Goal: Information Seeking & Learning: Learn about a topic

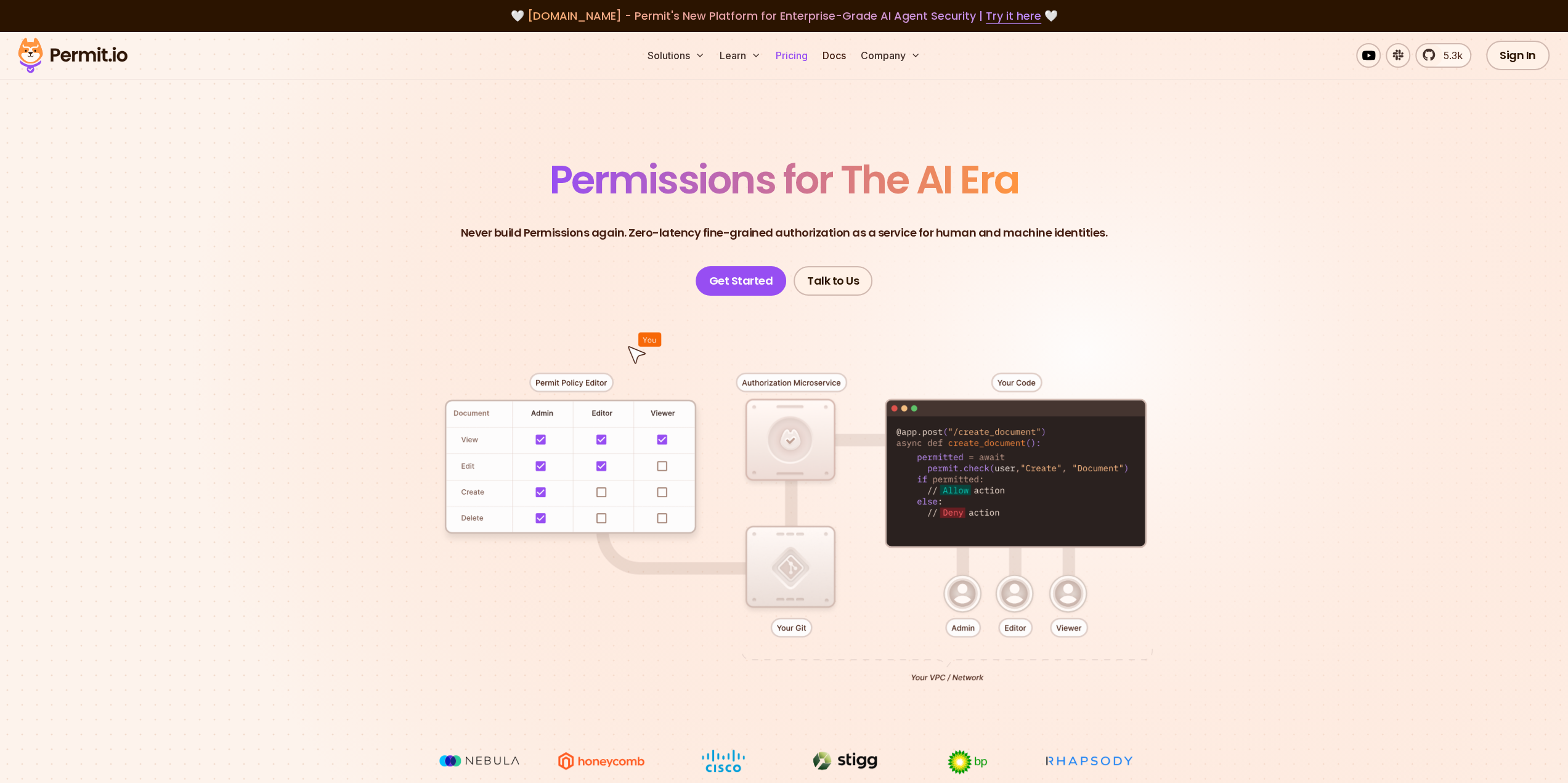
click at [792, 53] on link "Pricing" at bounding box center [792, 55] width 42 height 25
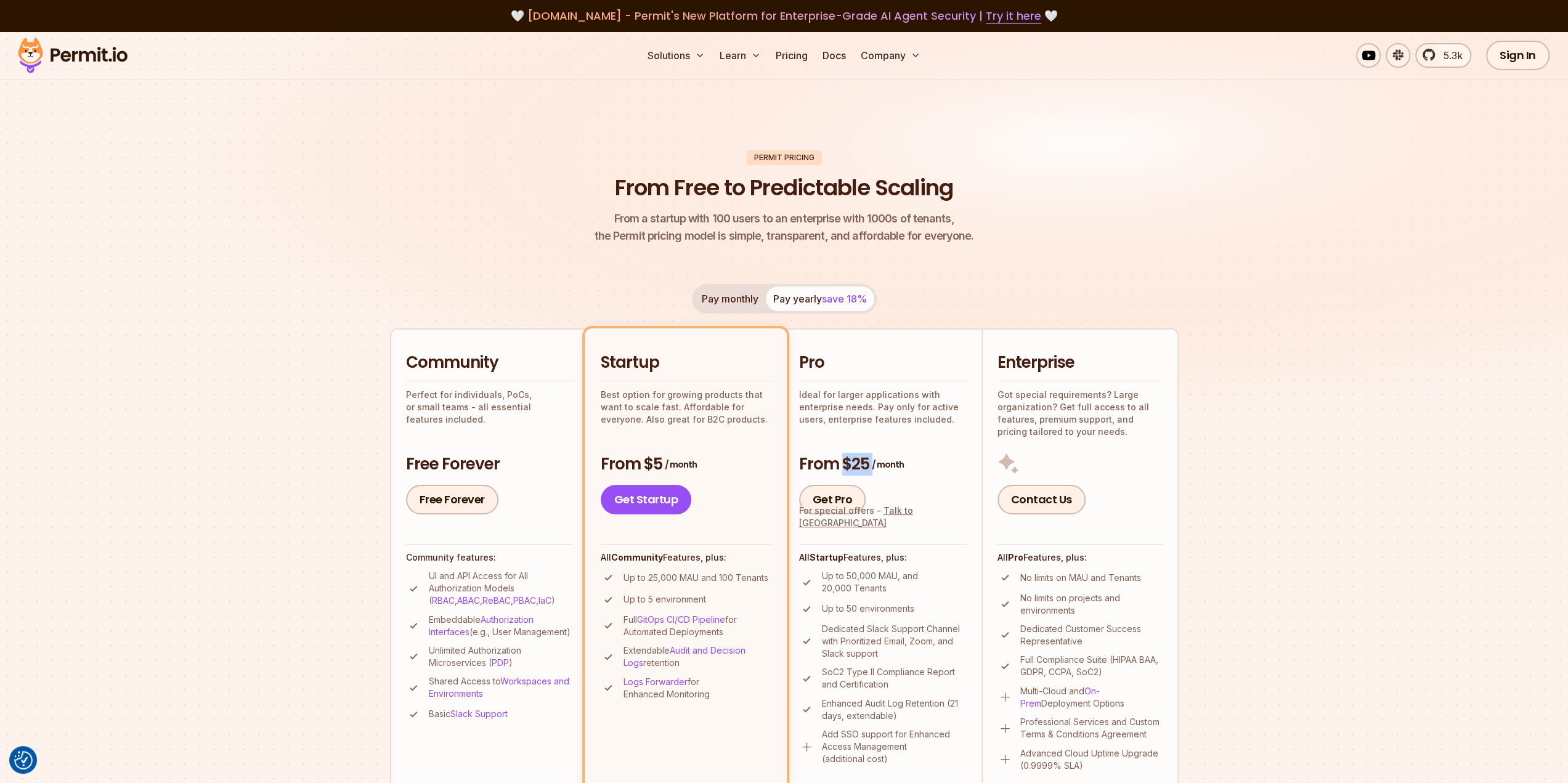
drag, startPoint x: 872, startPoint y: 463, endPoint x: 844, endPoint y: 460, distance: 28.2
click at [844, 460] on h3 "From $25 / month" at bounding box center [883, 464] width 167 height 22
drag, startPoint x: 810, startPoint y: 463, endPoint x: 826, endPoint y: 463, distance: 16.0
click at [826, 463] on h3 "From $25 / month" at bounding box center [883, 464] width 167 height 22
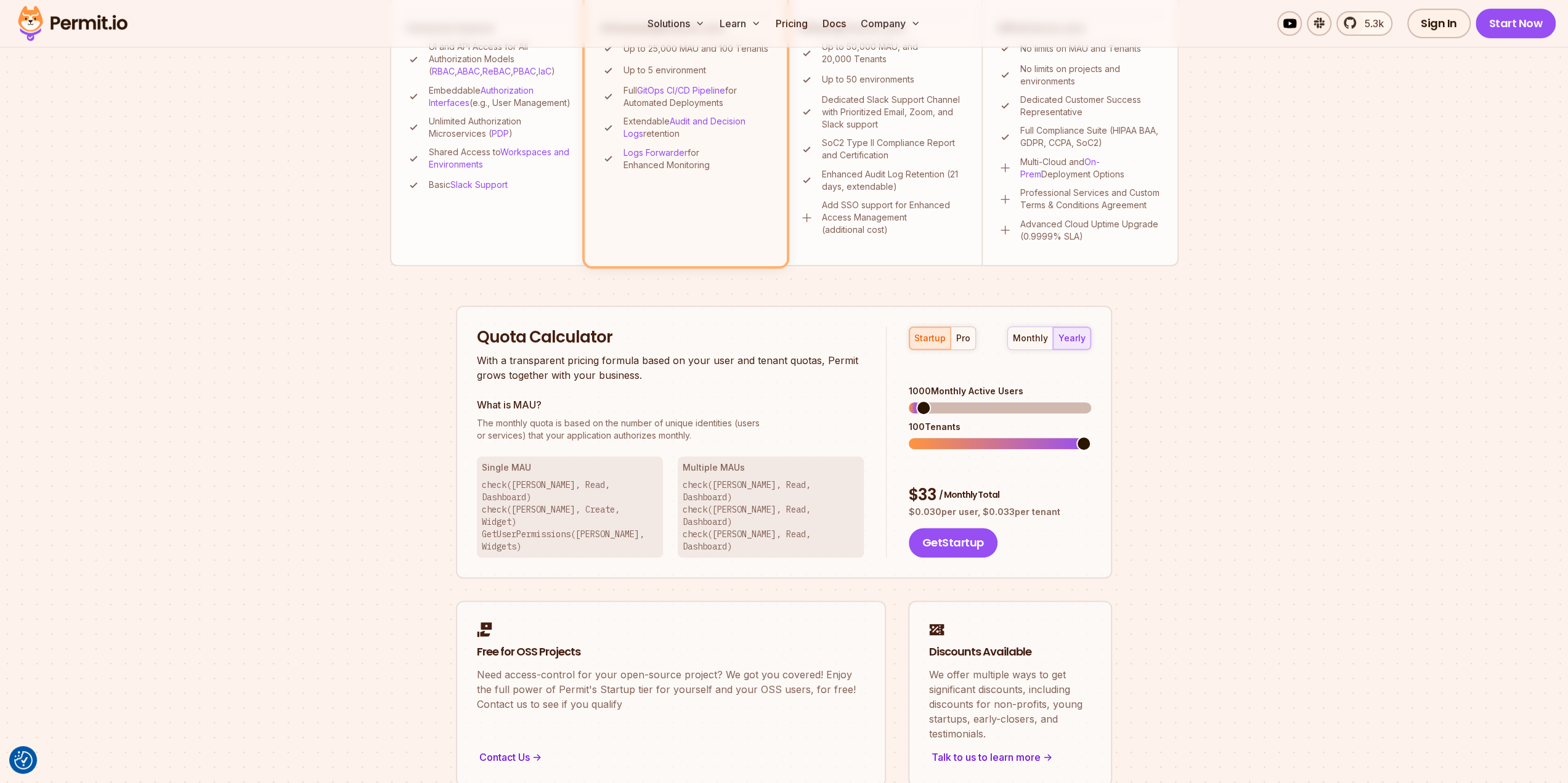
scroll to position [555, 0]
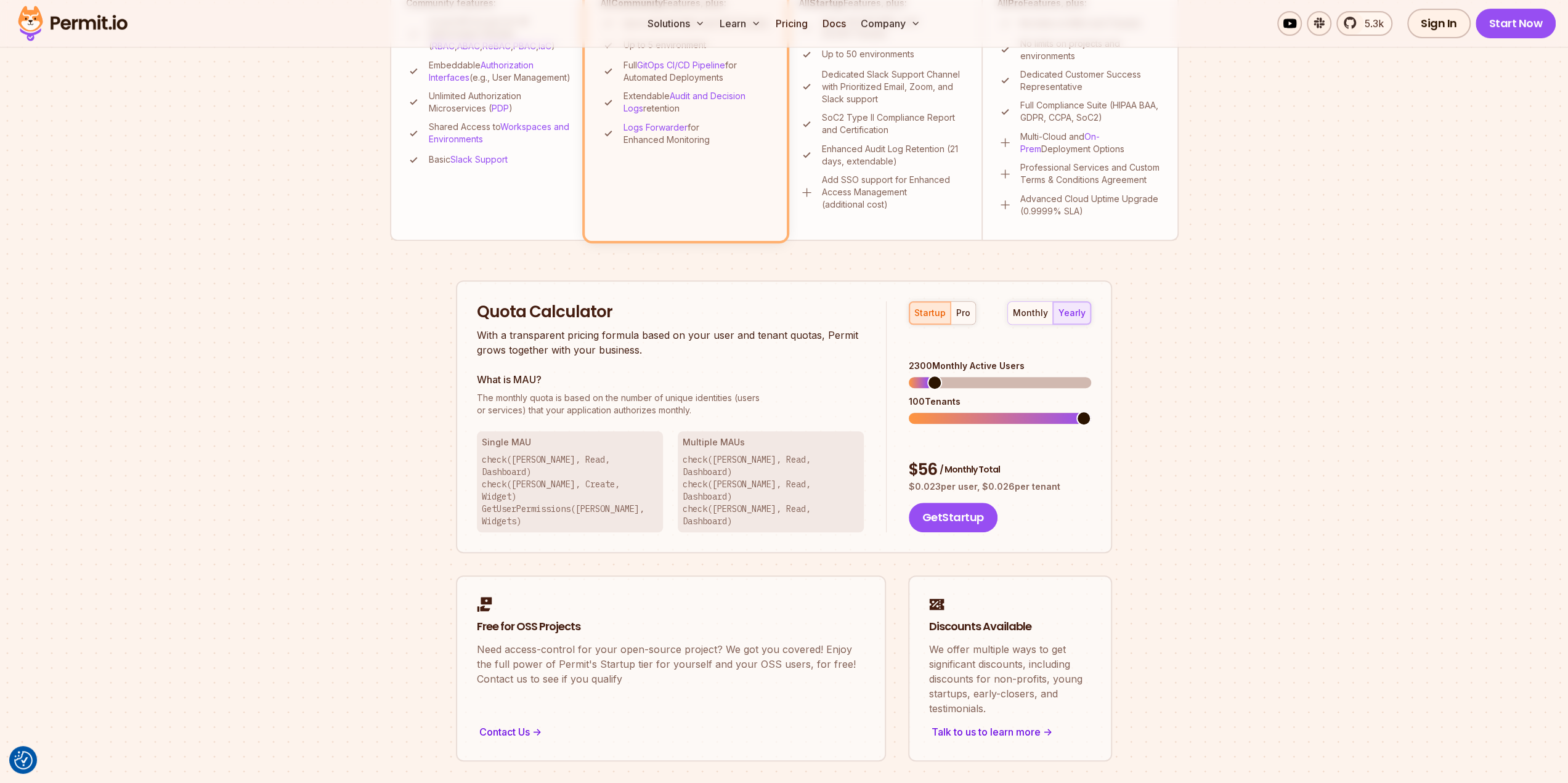
click at [928, 375] on span at bounding box center [935, 383] width 15 height 15
click at [945, 375] on span at bounding box center [950, 383] width 15 height 15
click at [1076, 411] on span at bounding box center [1084, 418] width 15 height 15
click at [969, 313] on button "pro" at bounding box center [963, 313] width 25 height 22
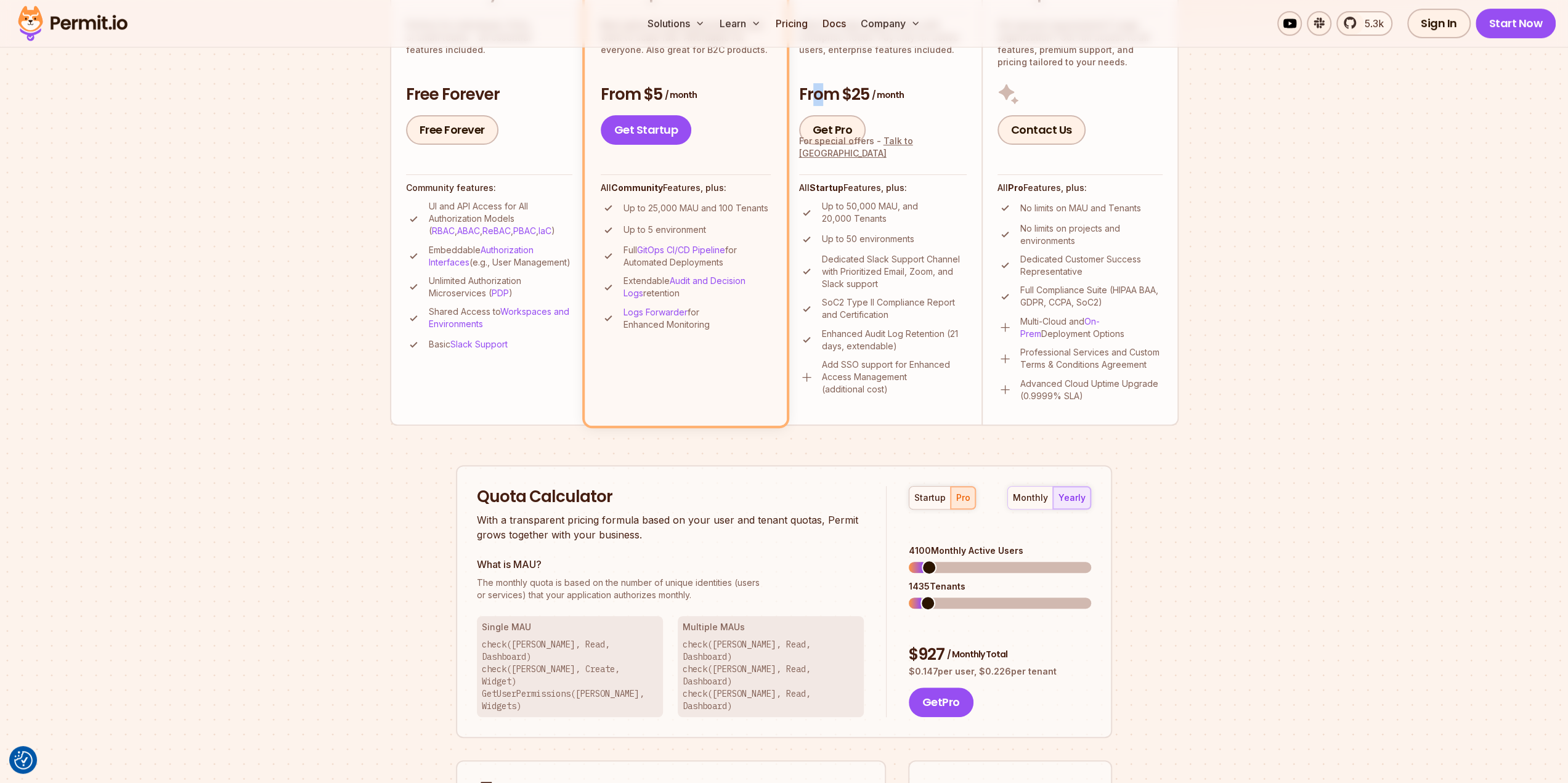
scroll to position [246, 0]
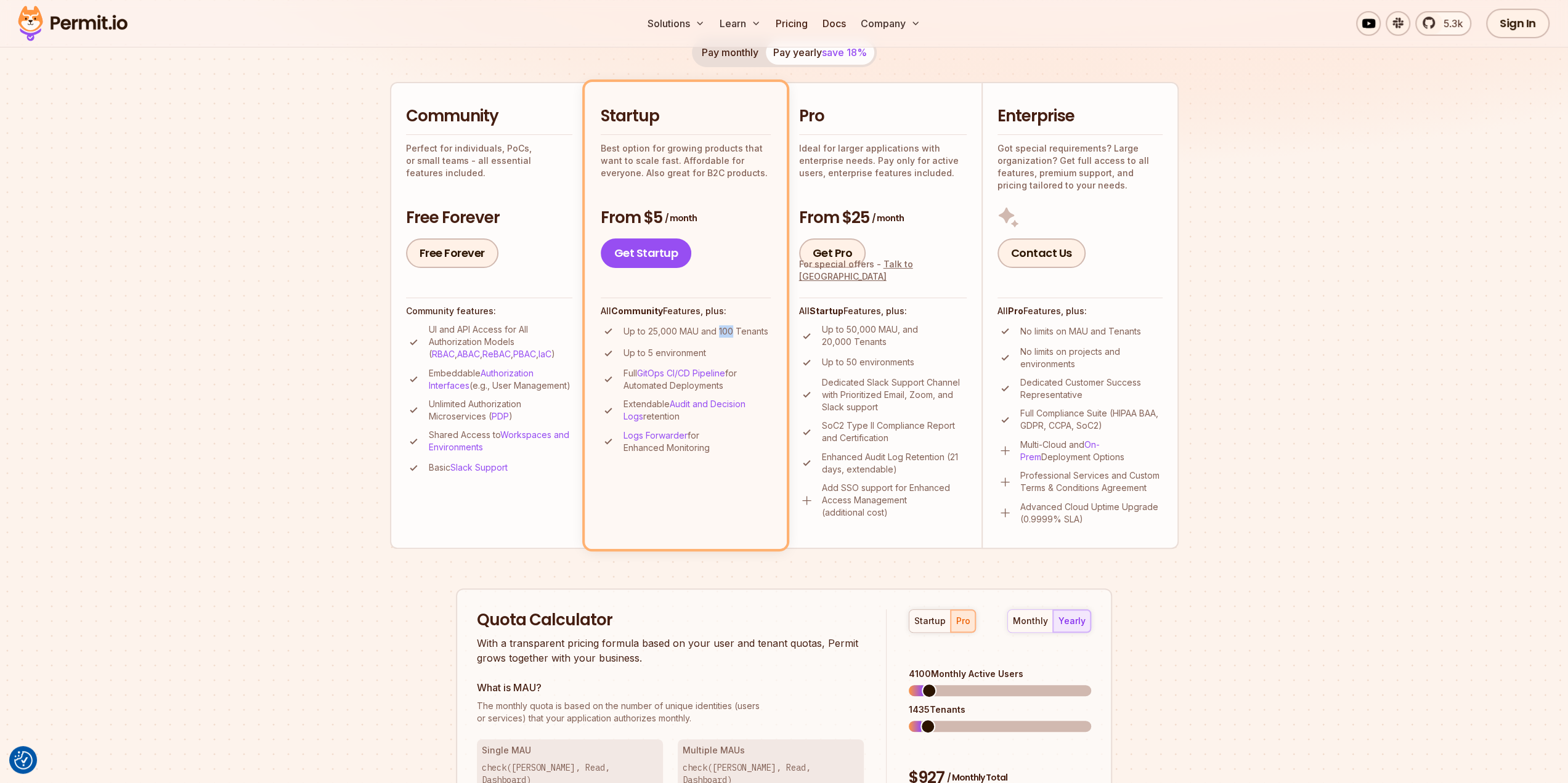
drag, startPoint x: 733, startPoint y: 331, endPoint x: 718, endPoint y: 327, distance: 15.5
click at [718, 327] on p "Up to 25,000 MAU and 100 Tenants" at bounding box center [696, 332] width 145 height 12
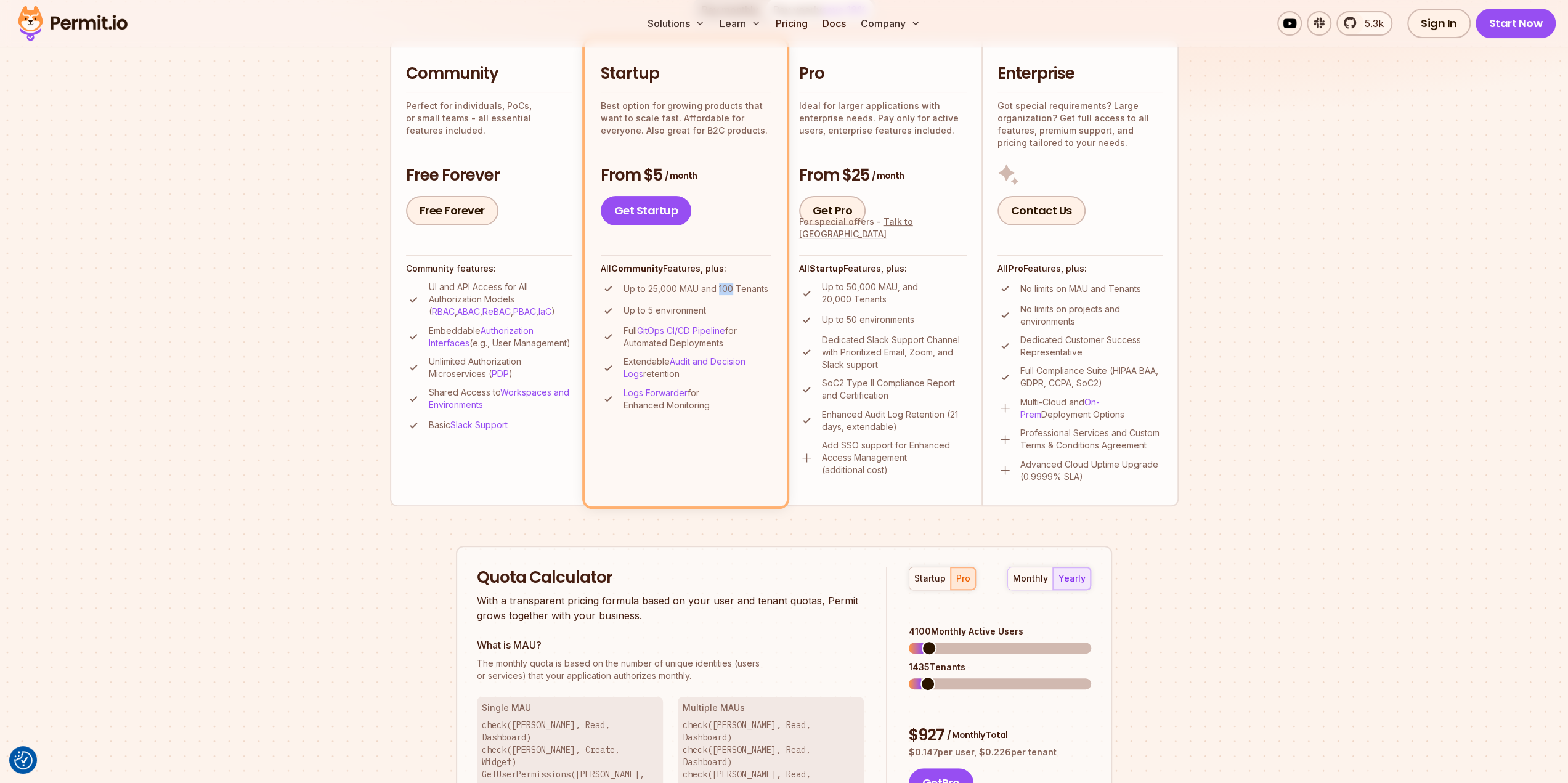
scroll to position [308, 0]
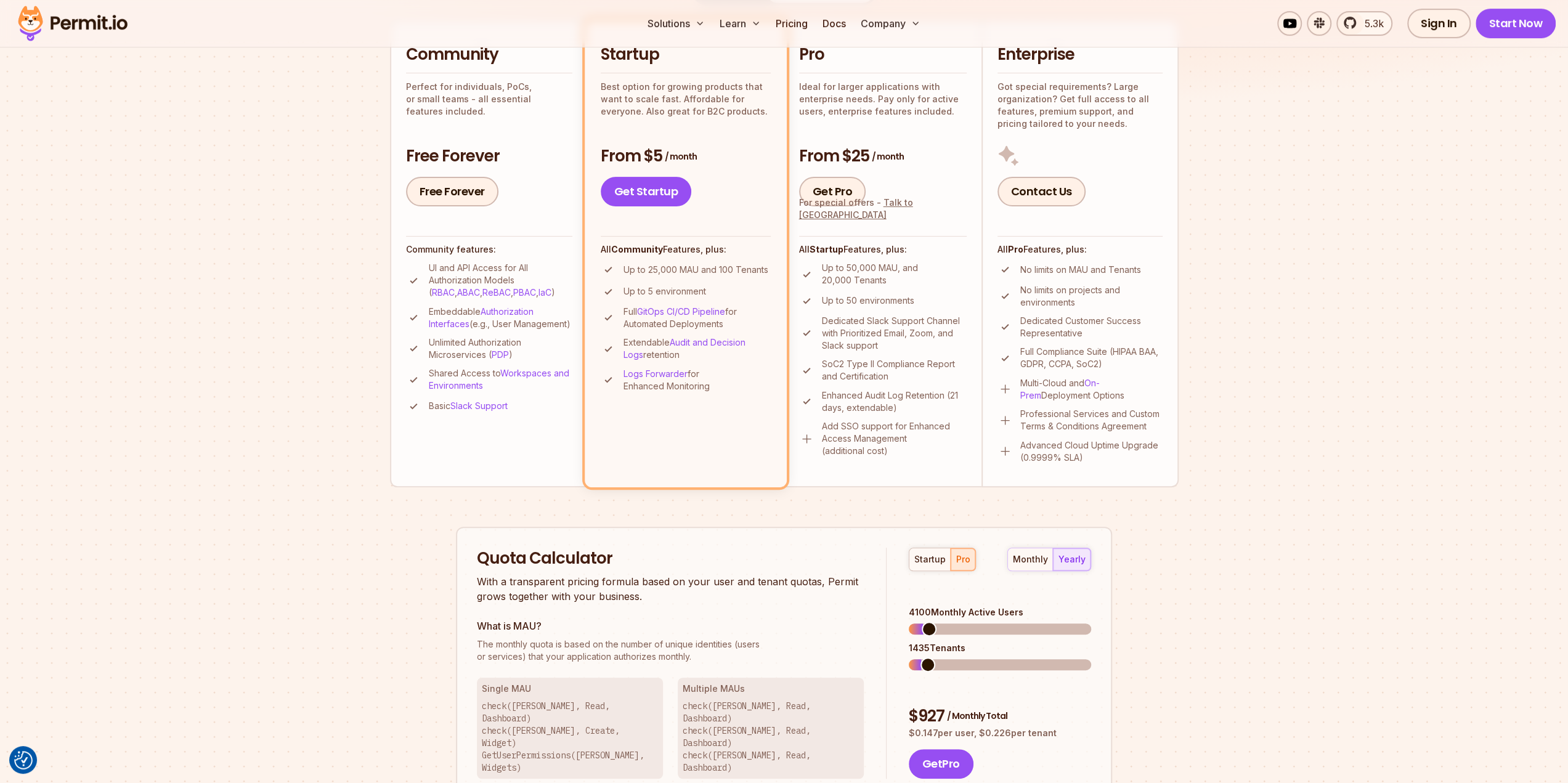
click at [870, 508] on div "Permit Pricing From Free to Predictable Scaling From a startup with 100 users t…" at bounding box center [784, 425] width 789 height 1165
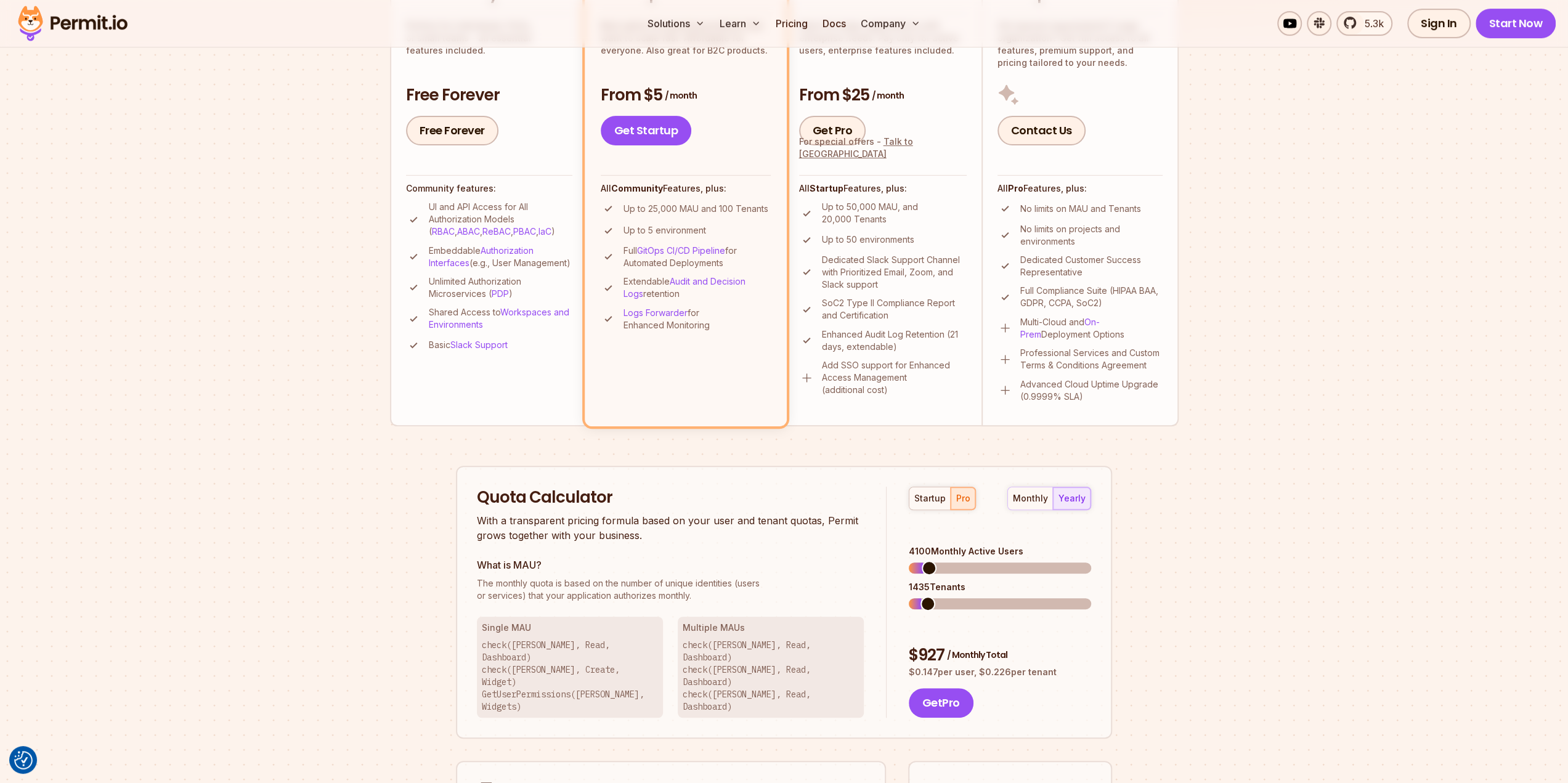
scroll to position [369, 0]
click at [917, 595] on span at bounding box center [924, 603] width 15 height 15
click at [916, 595] on span at bounding box center [923, 603] width 15 height 15
click at [925, 595] on span at bounding box center [931, 603] width 15 height 15
click at [1132, 589] on div "Permit Pricing From Free to Predictable Scaling From a startup with 100 users t…" at bounding box center [784, 363] width 789 height 1165
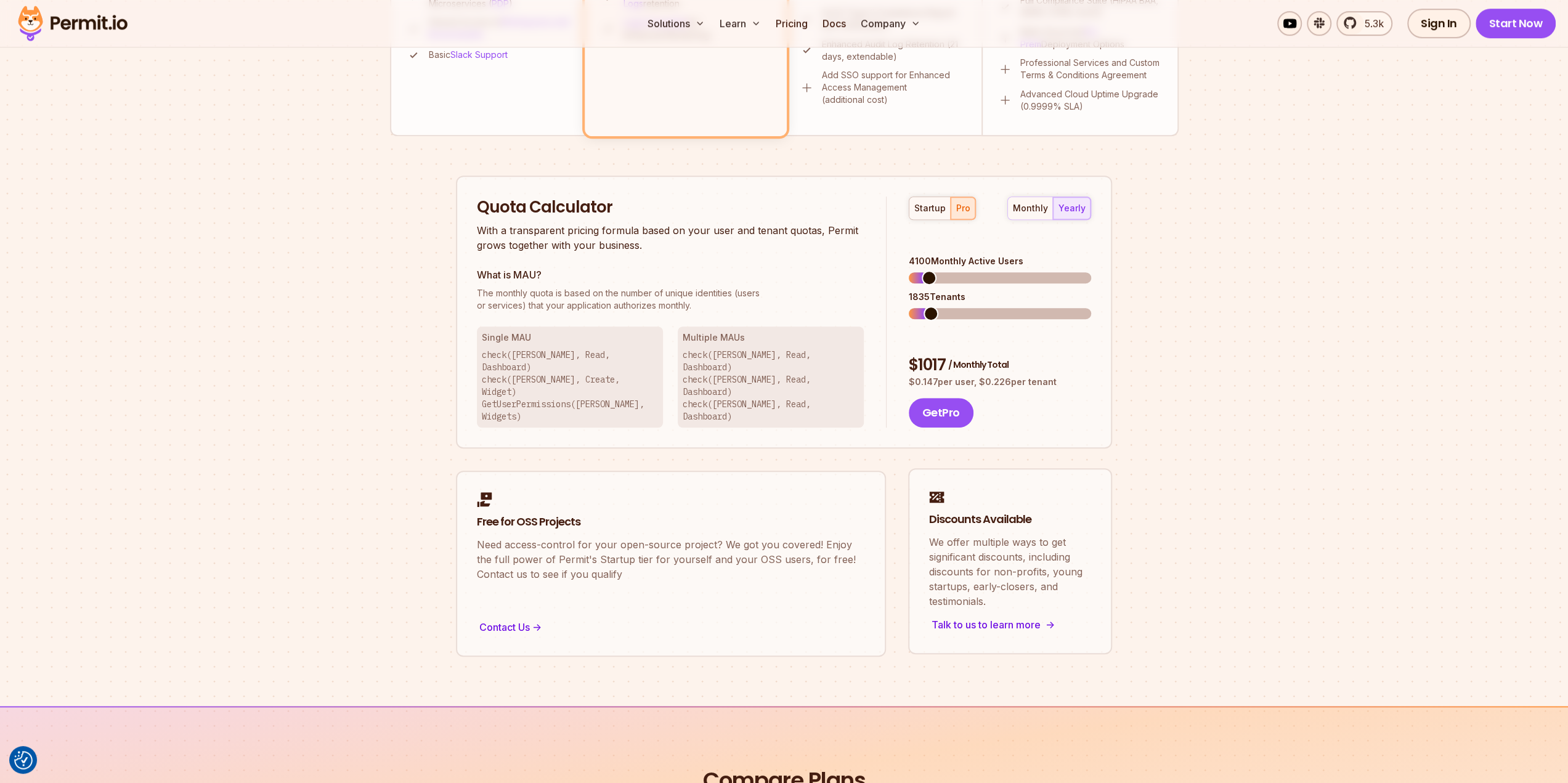
scroll to position [616, 0]
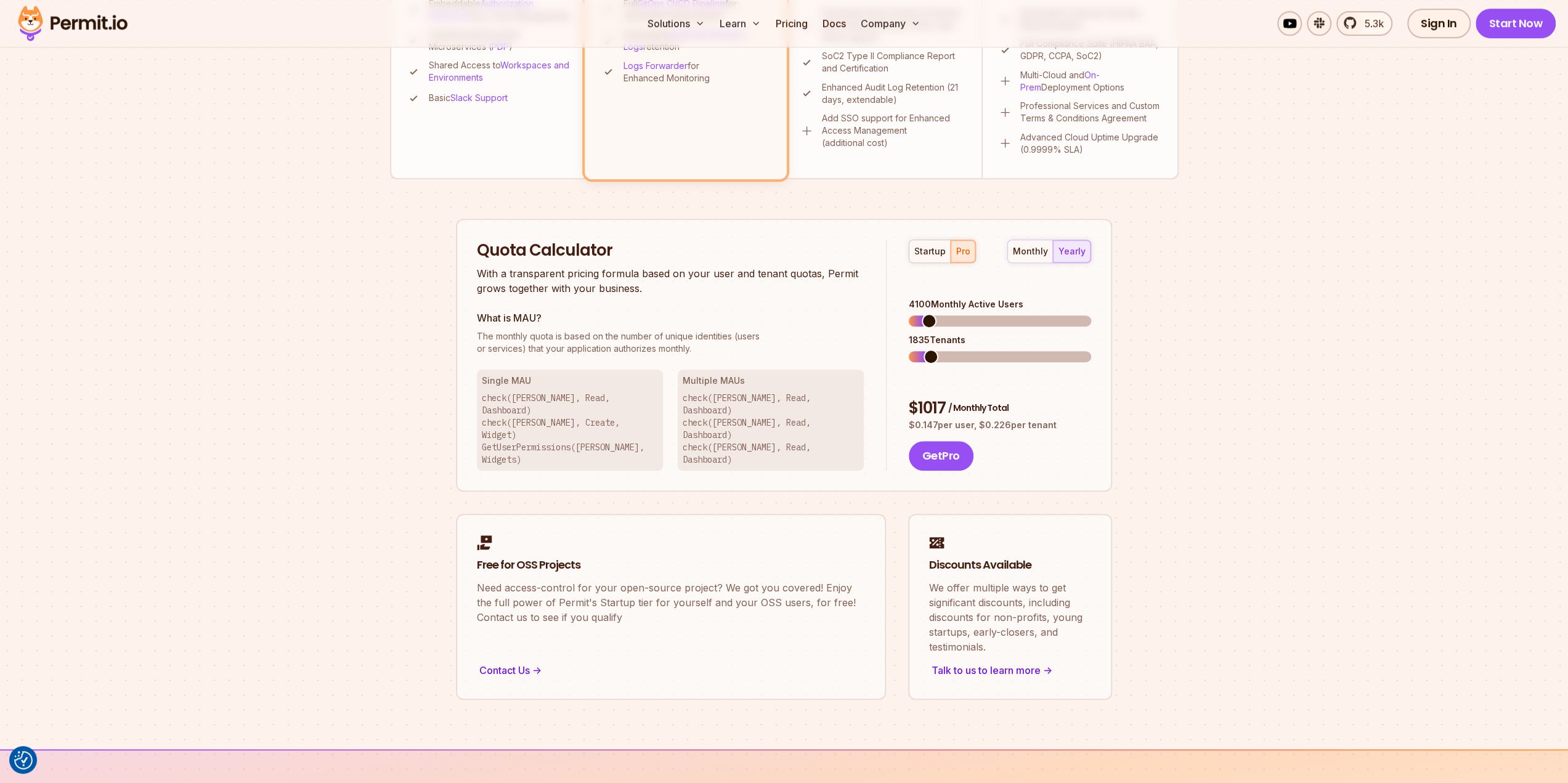
click at [936, 349] on span at bounding box center [931, 356] width 15 height 15
click at [922, 349] on span at bounding box center [928, 356] width 15 height 15
click at [926, 349] on span at bounding box center [933, 356] width 15 height 15
click at [926, 314] on span at bounding box center [933, 321] width 15 height 15
click at [1179, 387] on section "Permit Pricing From Free to Predictable Scaling From a startup with 100 users t…" at bounding box center [784, 82] width 1568 height 1333
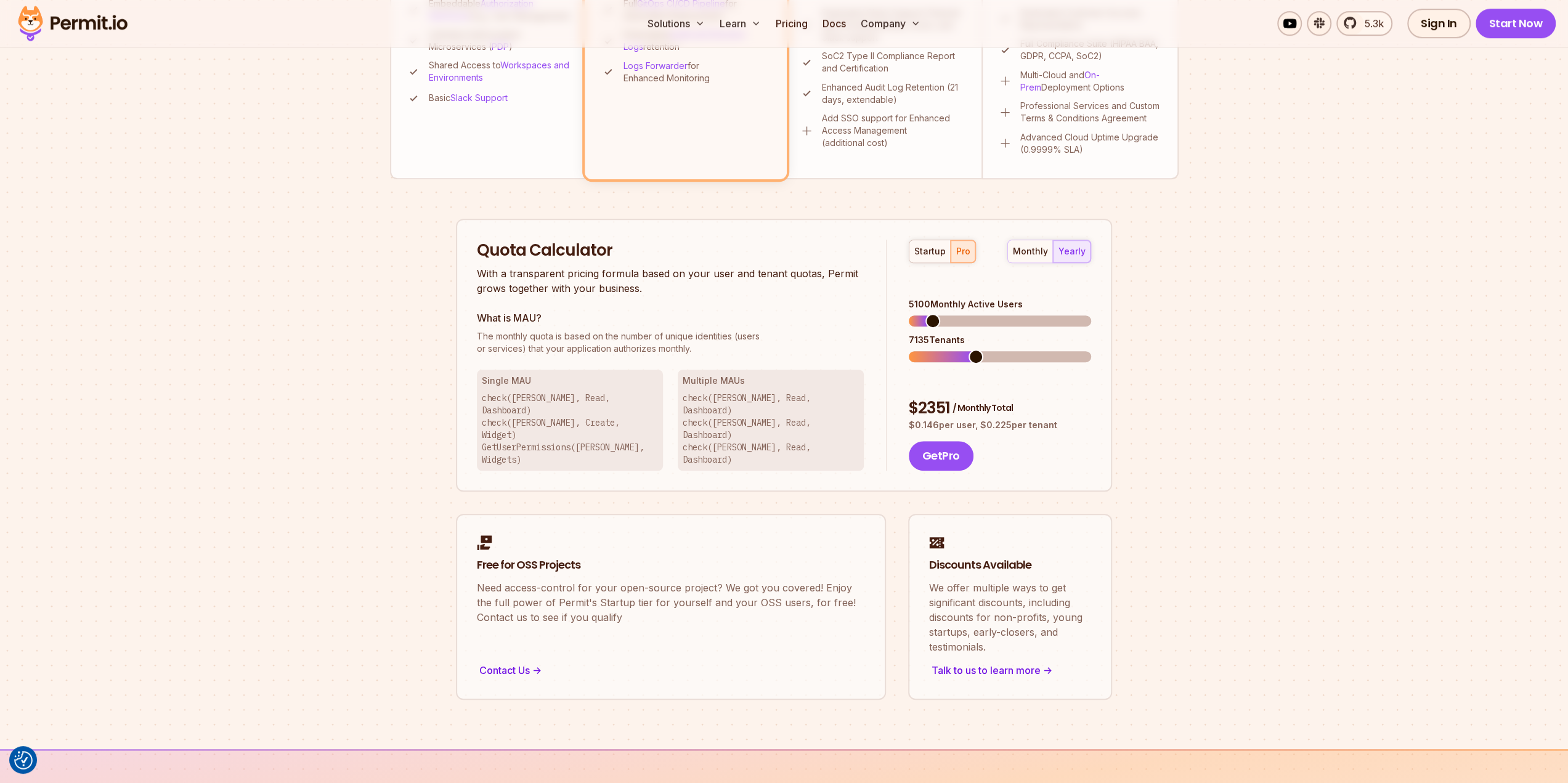
click at [973, 349] on span at bounding box center [976, 356] width 15 height 15
drag, startPoint x: 973, startPoint y: 335, endPoint x: 1337, endPoint y: 265, distance: 370.7
click at [1337, 265] on section "Permit Pricing From Free to Predictable Scaling From a startup with 100 users t…" at bounding box center [784, 82] width 1568 height 1333
click at [978, 349] on span at bounding box center [980, 356] width 15 height 15
click at [1133, 372] on div "Permit Pricing From Free to Predictable Scaling From a startup with 100 users t…" at bounding box center [784, 117] width 789 height 1165
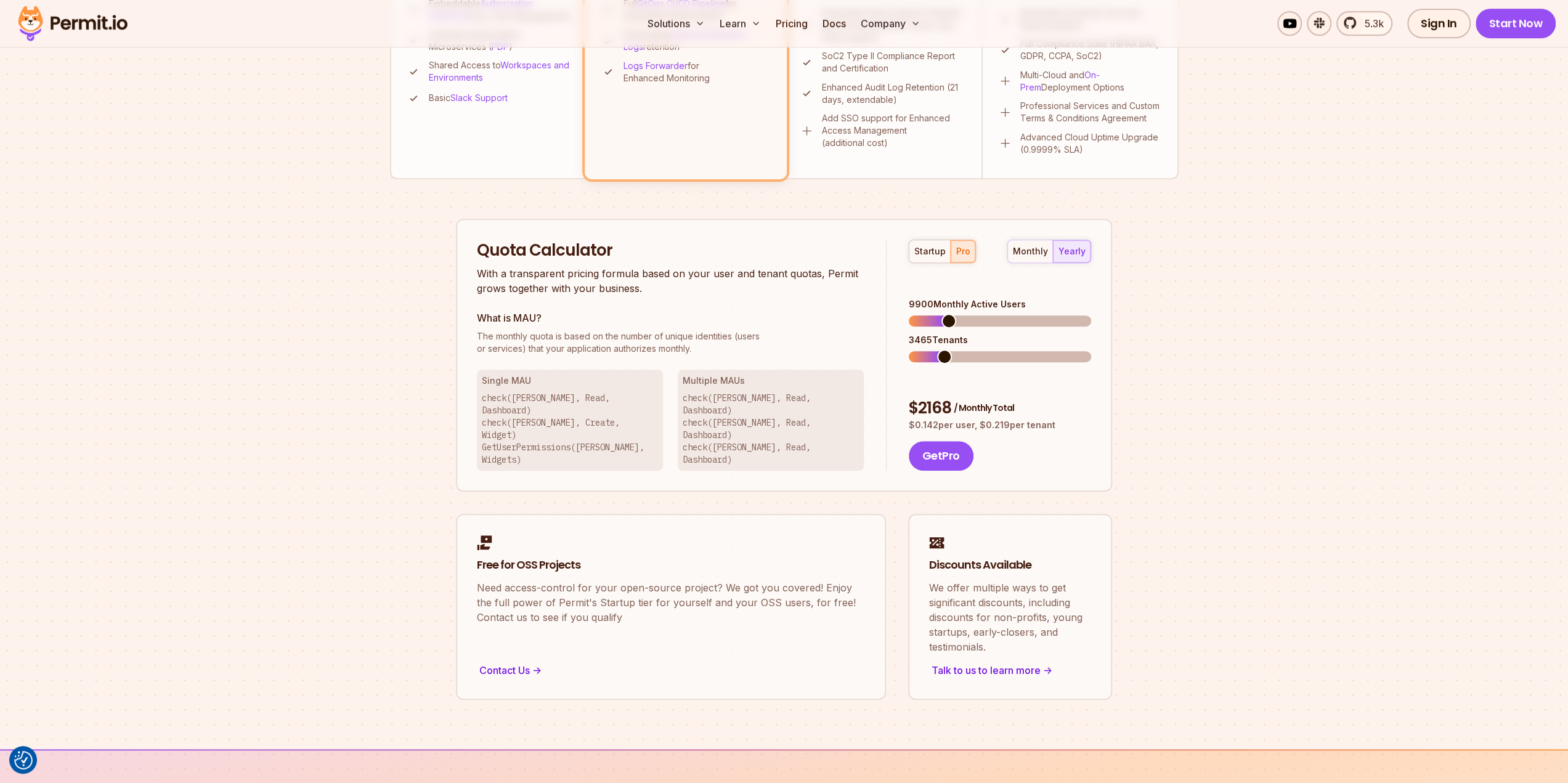
click at [944, 314] on span at bounding box center [949, 321] width 15 height 15
click at [987, 349] on span at bounding box center [988, 356] width 15 height 15
click at [1254, 369] on section "Permit Pricing From Free to Predictable Scaling From a startup with 100 users t…" at bounding box center [784, 82] width 1568 height 1333
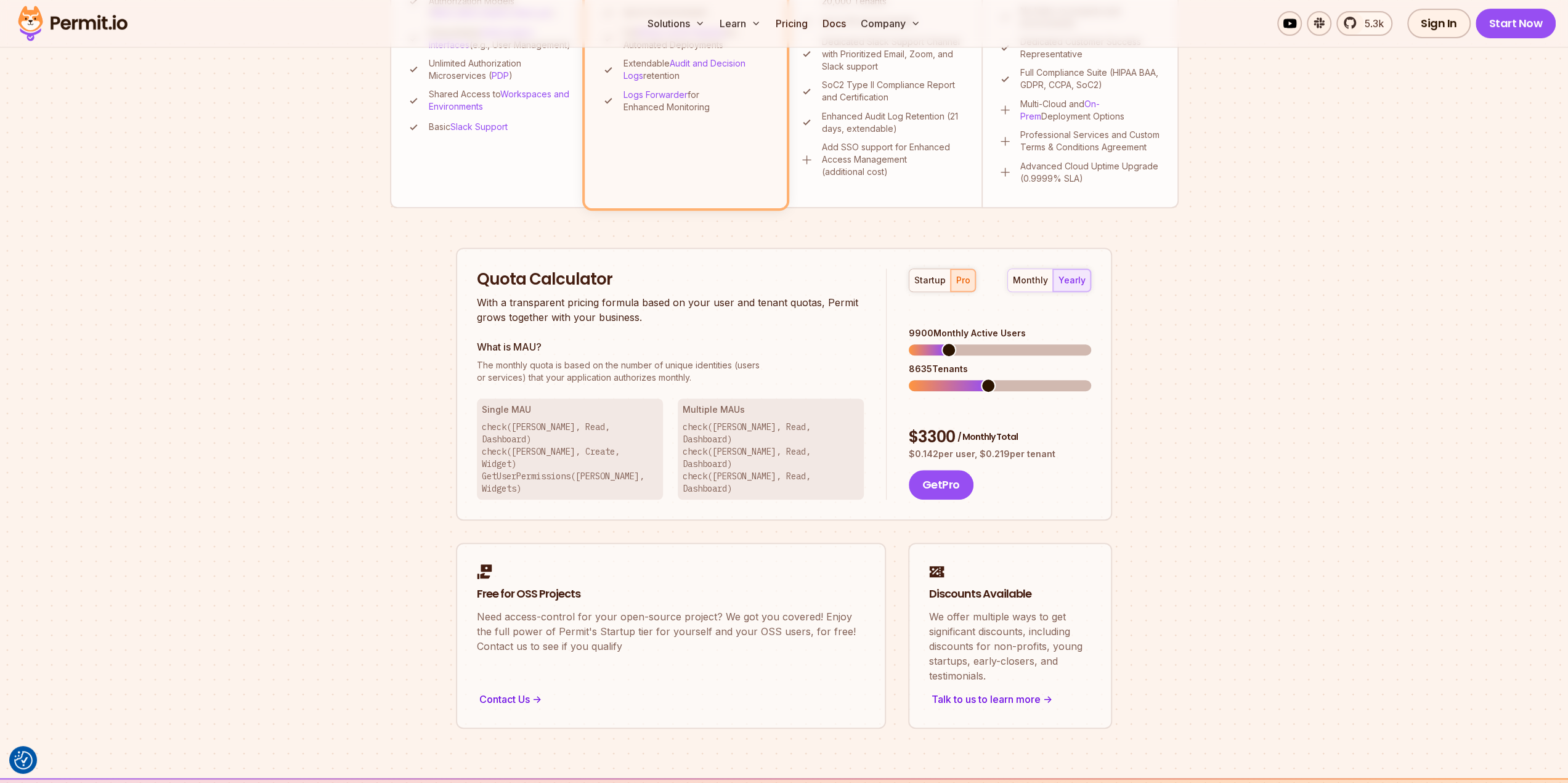
scroll to position [431, 0]
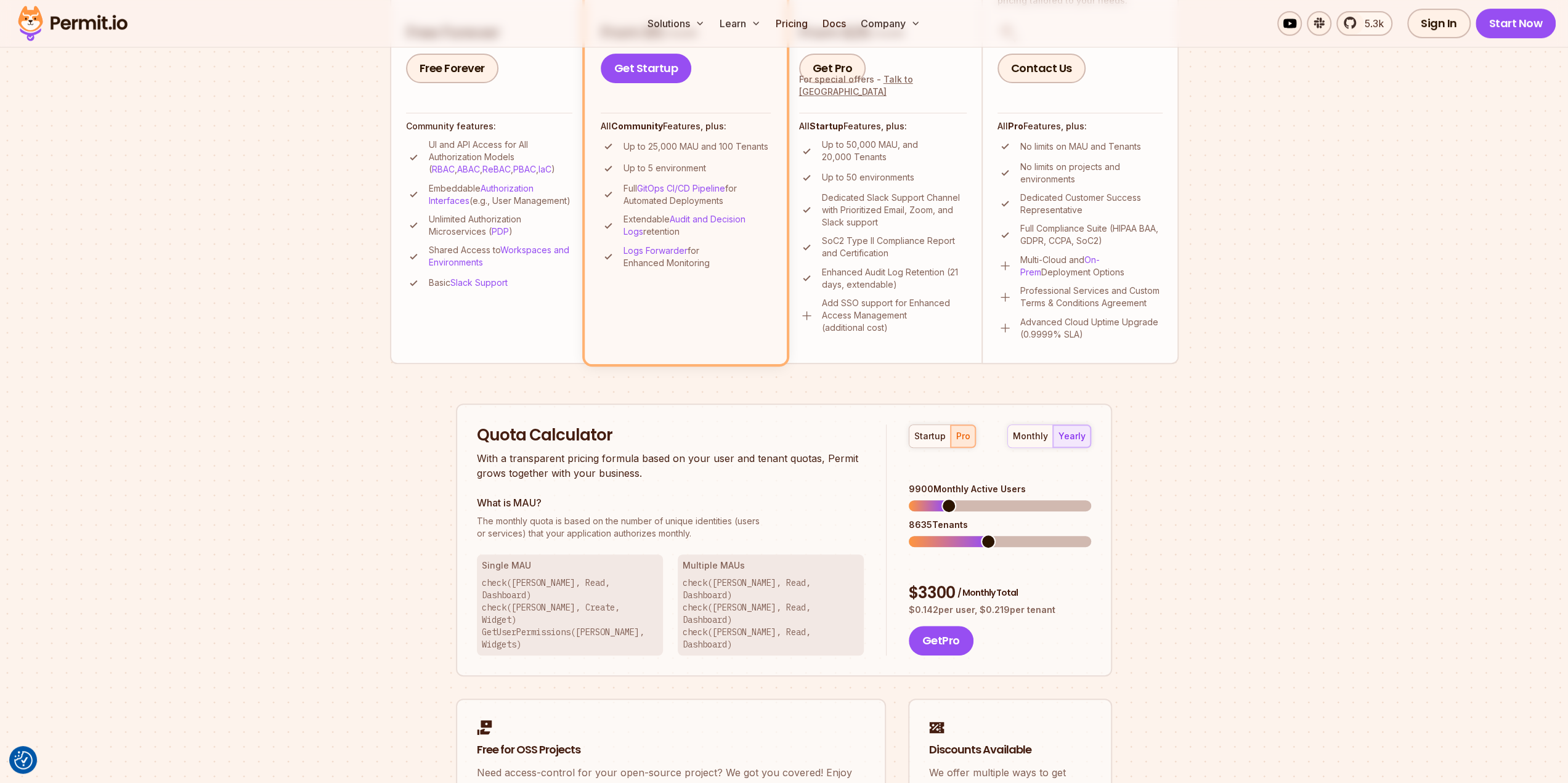
click at [721, 598] on p "check([PERSON_NAME], Read, Dashboard) check([PERSON_NAME], Read, Dashboard) che…" at bounding box center [771, 613] width 176 height 74
drag, startPoint x: 722, startPoint y: 608, endPoint x: 734, endPoint y: 608, distance: 12.0
click at [734, 608] on p "check([PERSON_NAME], Read, Dashboard) check([PERSON_NAME], Read, Dashboard) che…" at bounding box center [771, 613] width 176 height 74
click at [738, 641] on div "Quota Calculator With a transparent pricing formula based on your user and tena…" at bounding box center [784, 644] width 657 height 482
click at [911, 498] on span at bounding box center [918, 506] width 15 height 15
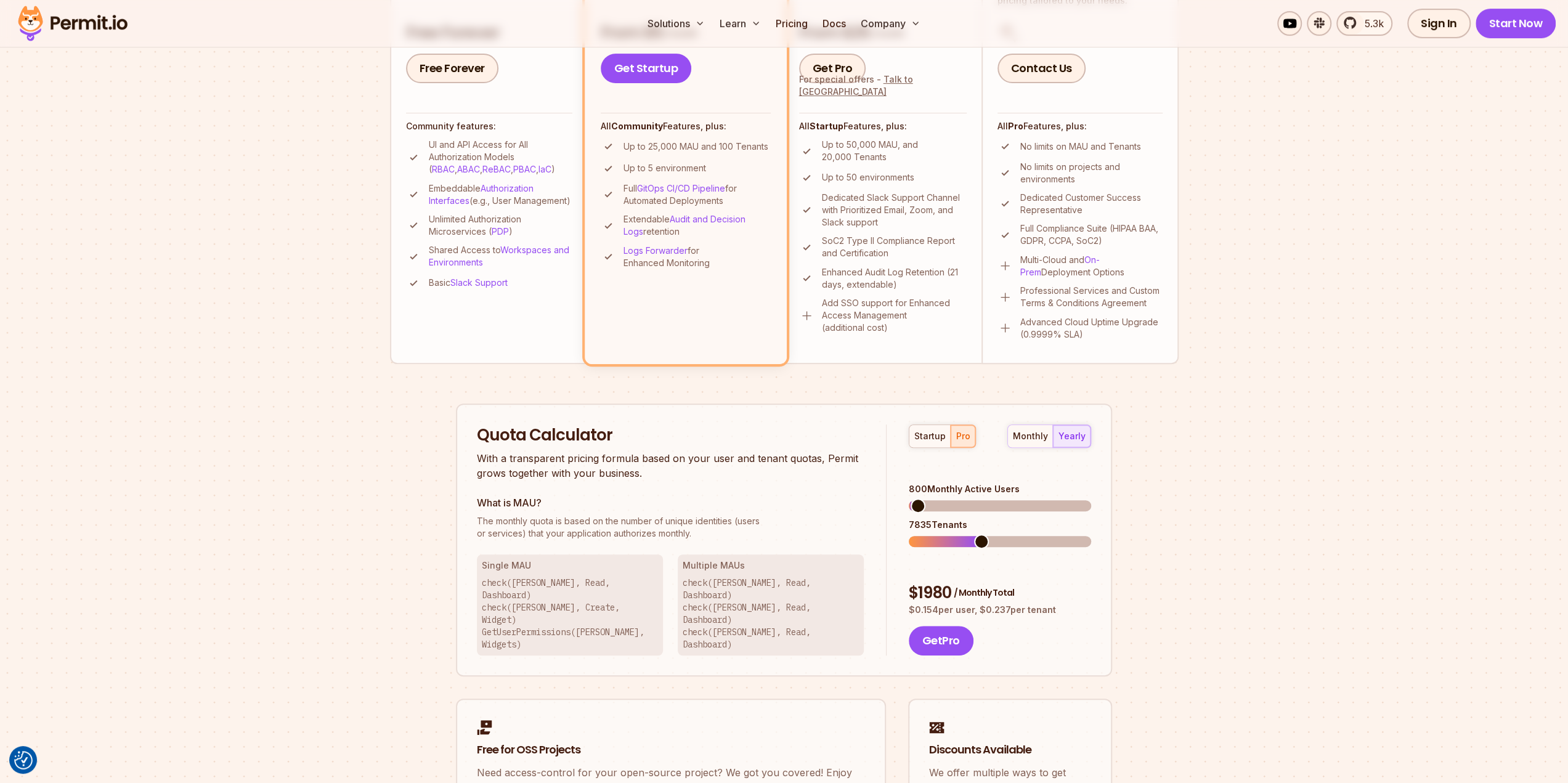
click at [980, 534] on span at bounding box center [982, 542] width 15 height 15
click at [1270, 548] on section "Permit Pricing From Free to Predictable Scaling From a startup with 100 users t…" at bounding box center [784, 267] width 1568 height 1333
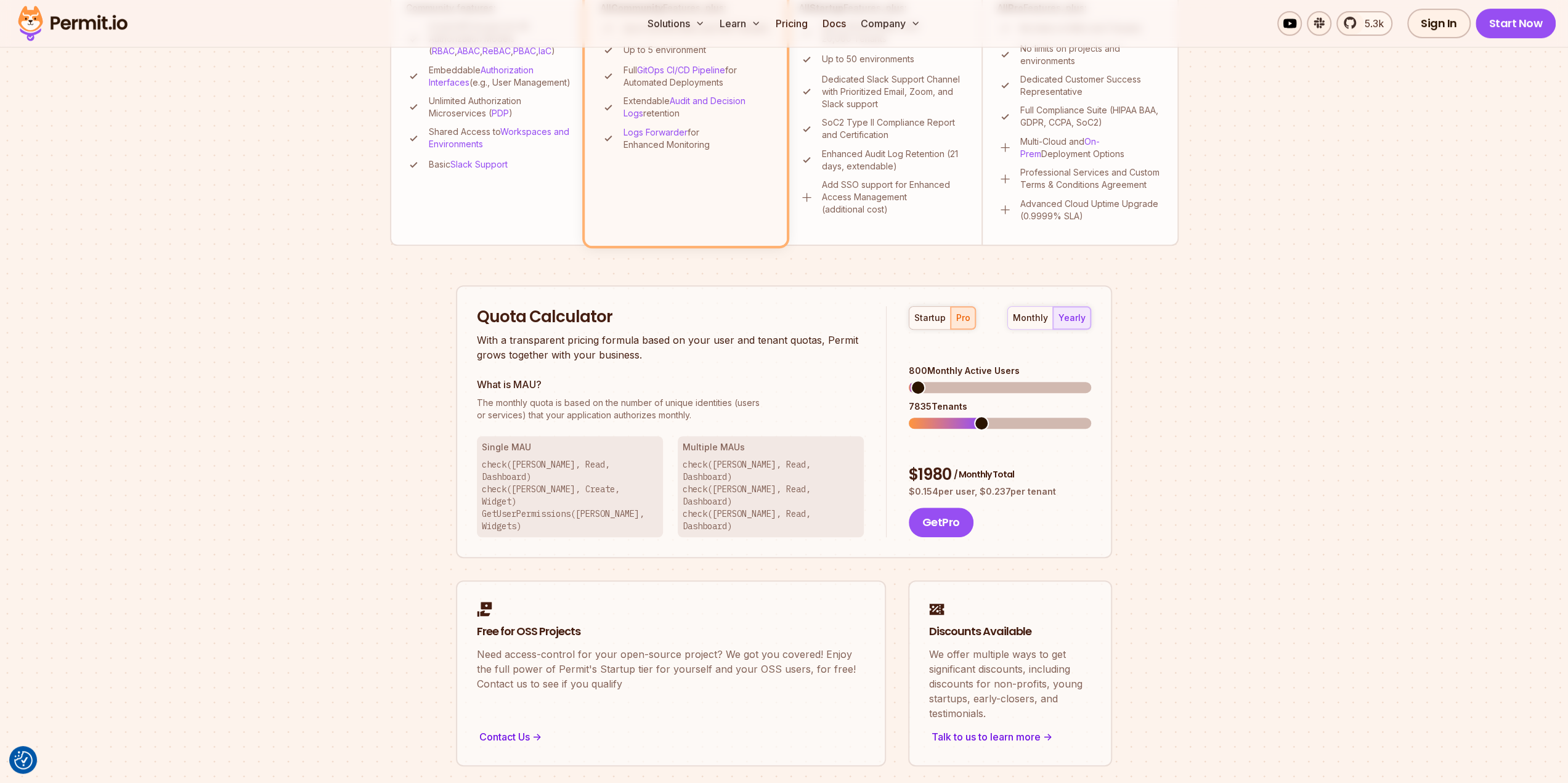
scroll to position [555, 0]
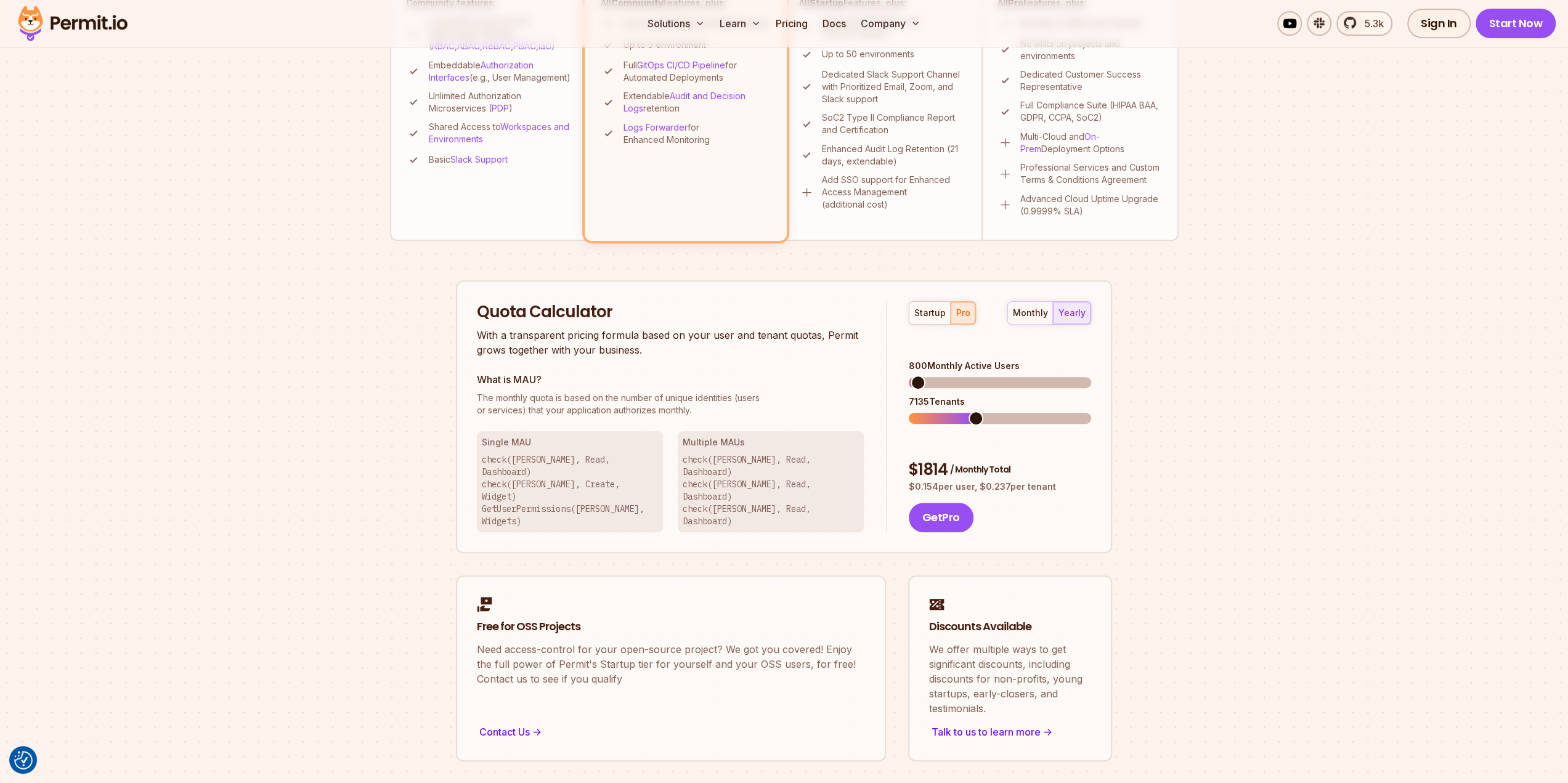
click at [973, 411] on span at bounding box center [976, 418] width 15 height 15
click at [1190, 494] on section "Permit Pricing From Free to Predictable Scaling From a startup with 100 users t…" at bounding box center [784, 144] width 1568 height 1333
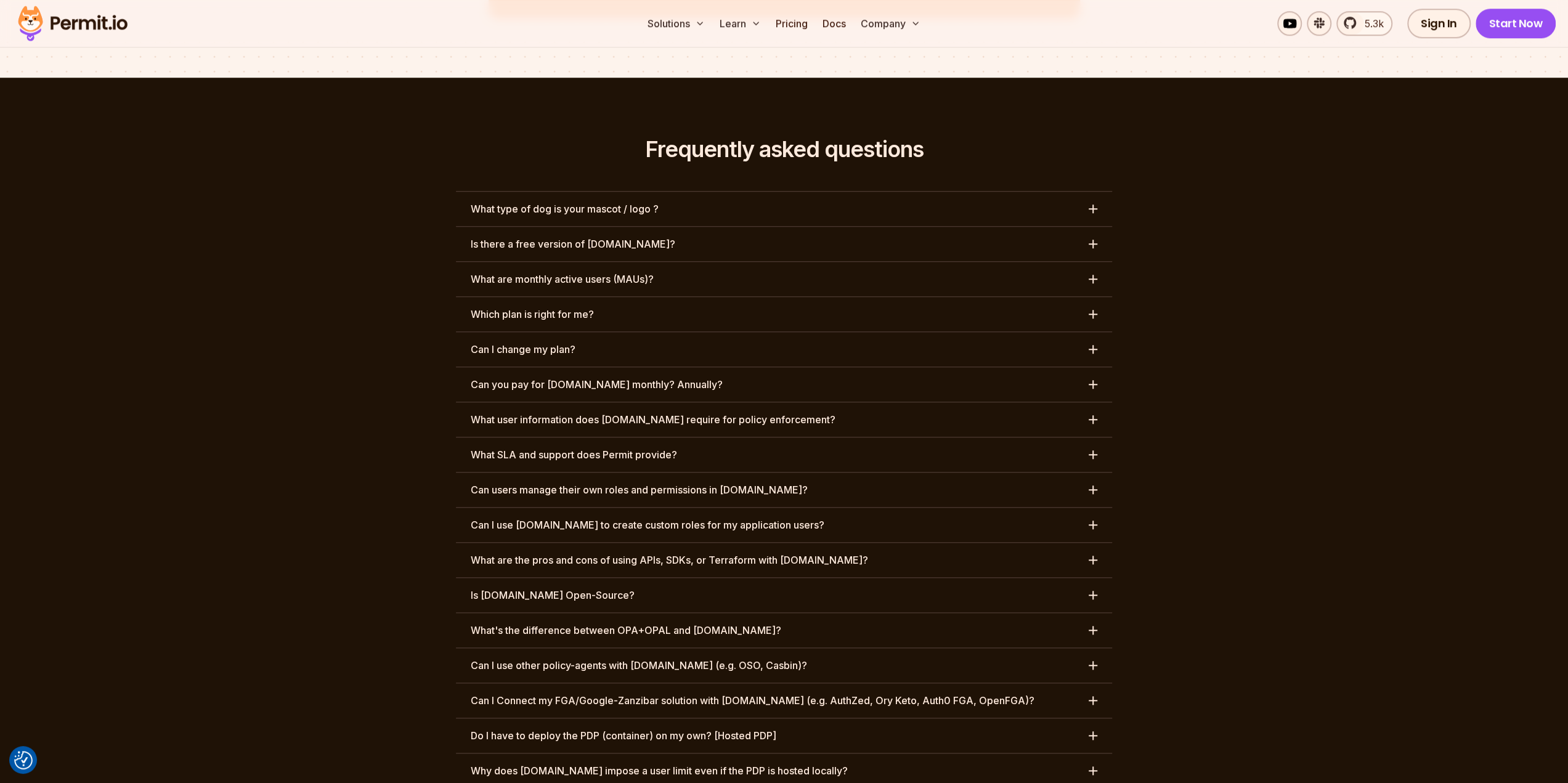
scroll to position [5636, 0]
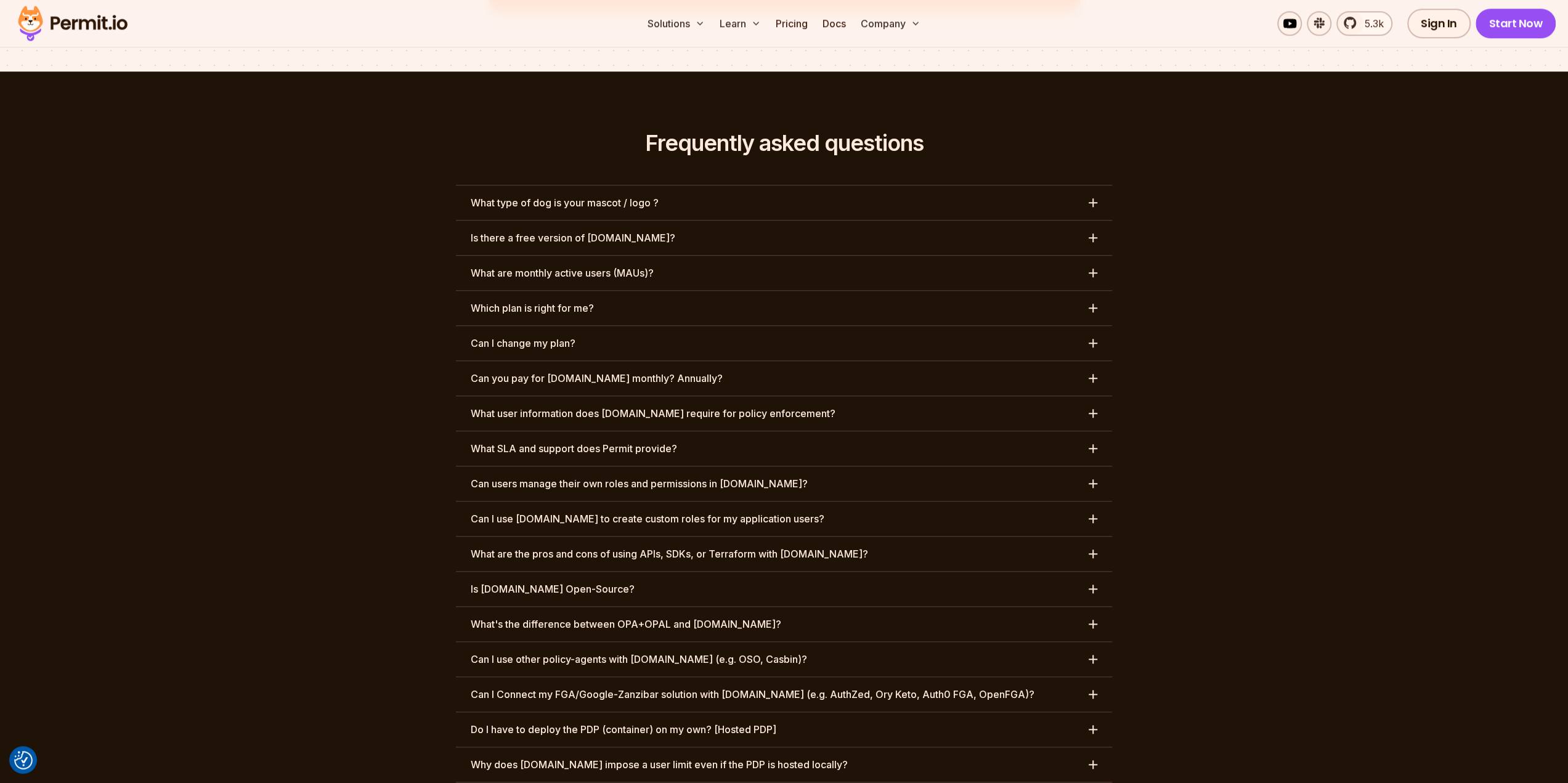
click at [1000, 501] on button "Can I use [DOMAIN_NAME] to create custom roles for my application users?" at bounding box center [784, 518] width 657 height 35
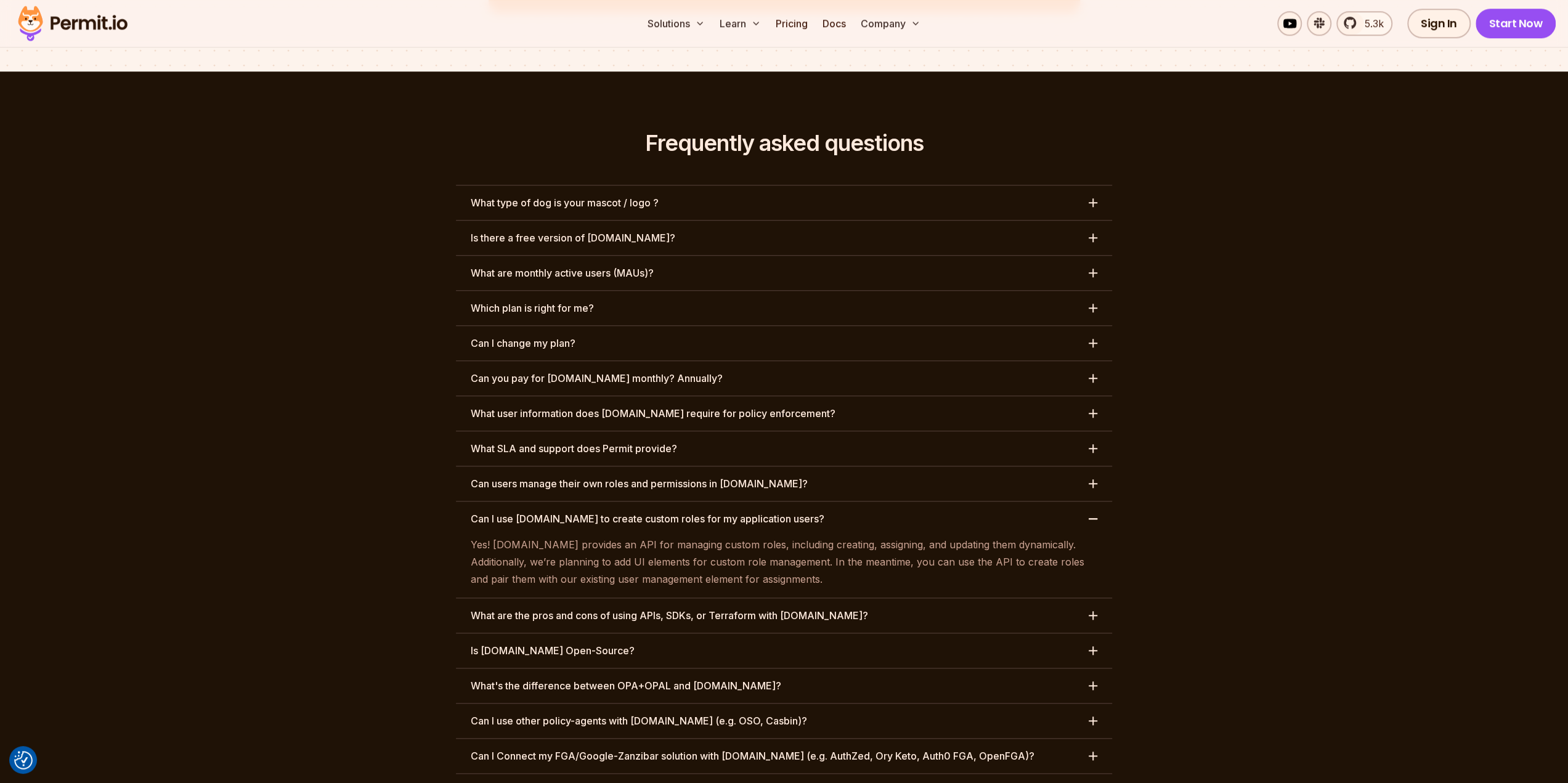
click at [1000, 501] on button "Can I use [DOMAIN_NAME] to create custom roles for my application users?" at bounding box center [784, 518] width 657 height 35
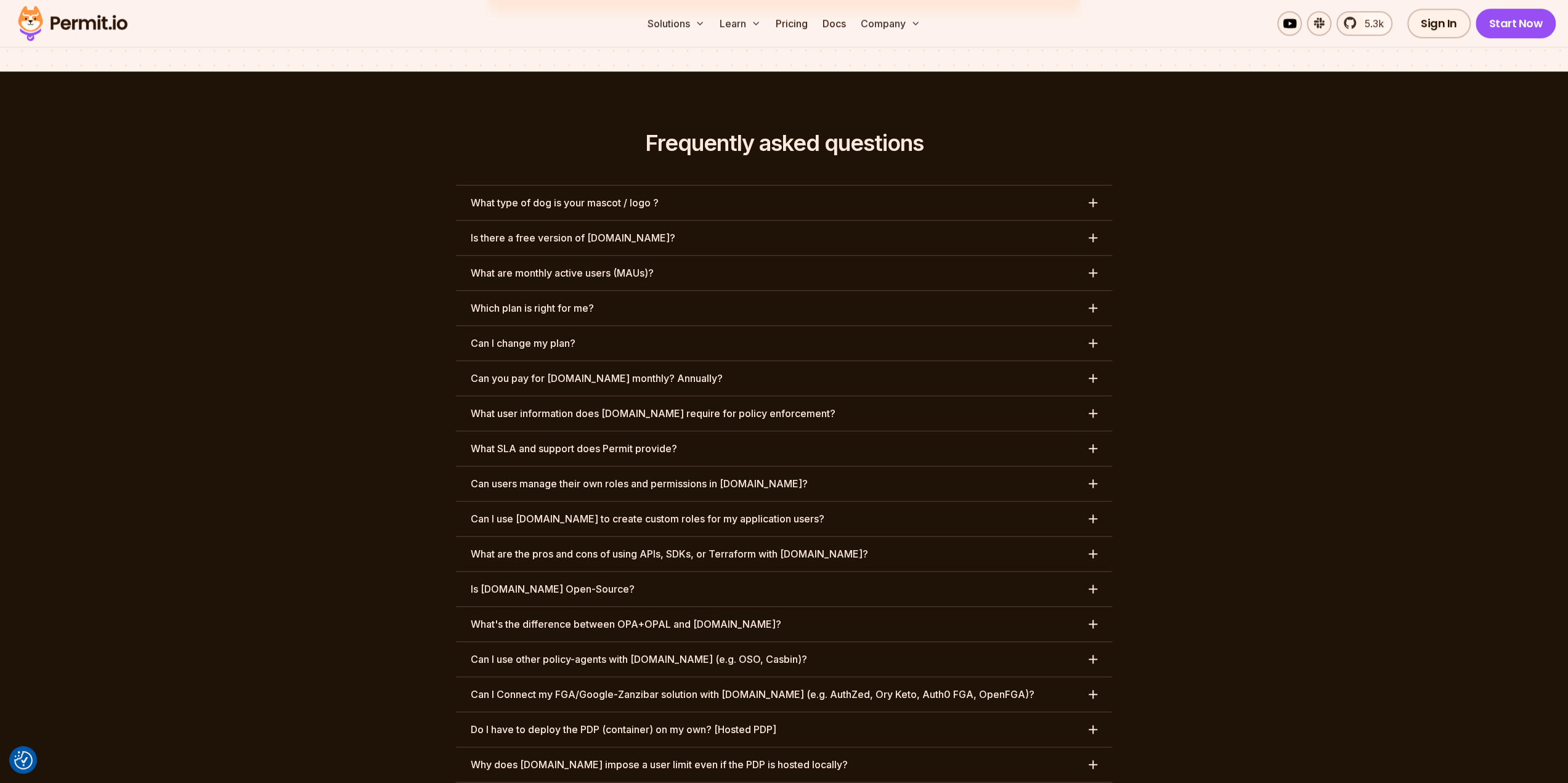
click at [933, 572] on button "Is [DOMAIN_NAME] Open-Source?" at bounding box center [784, 589] width 657 height 35
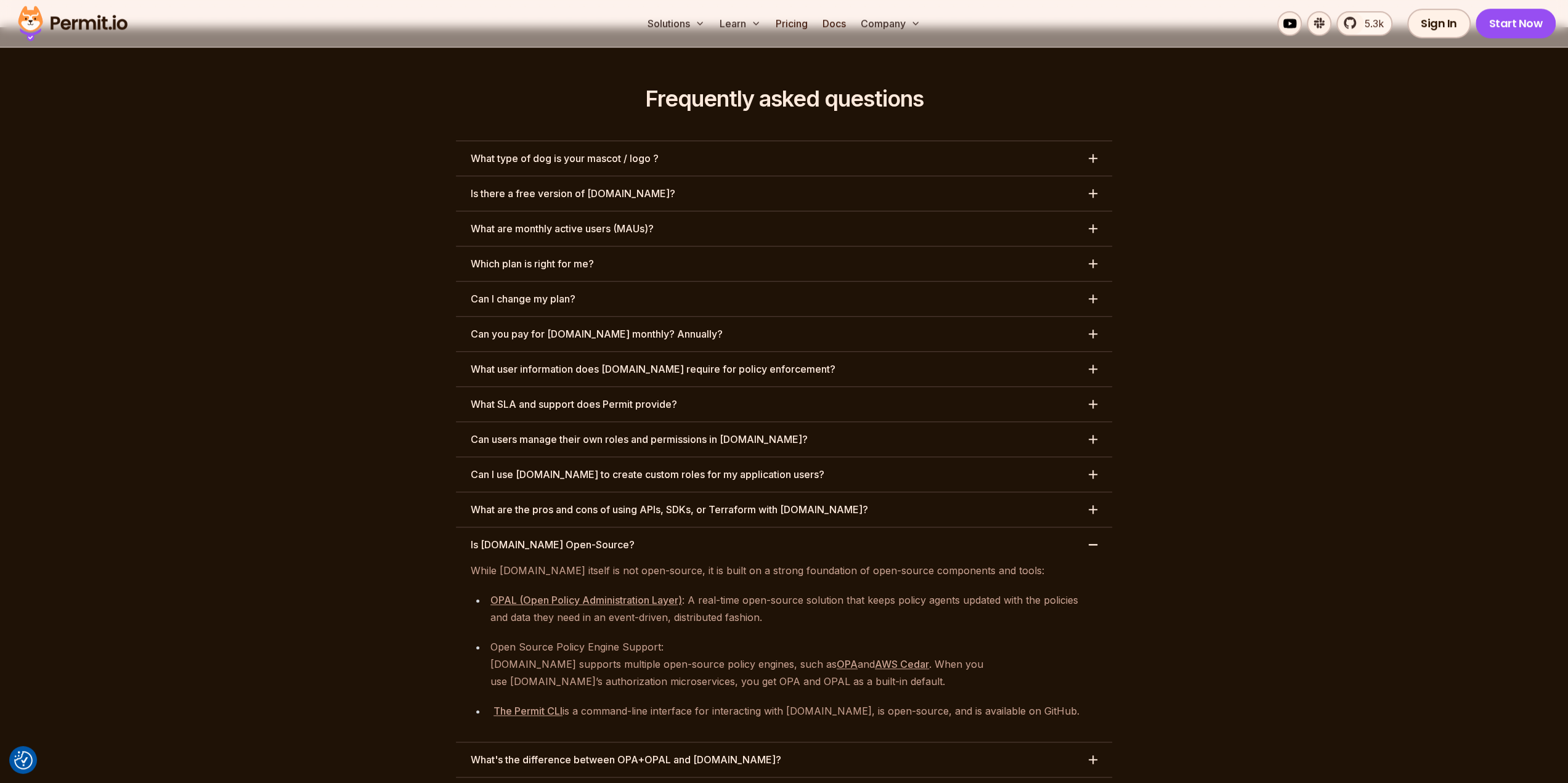
scroll to position [5390, 0]
